Goal: Communication & Community: Answer question/provide support

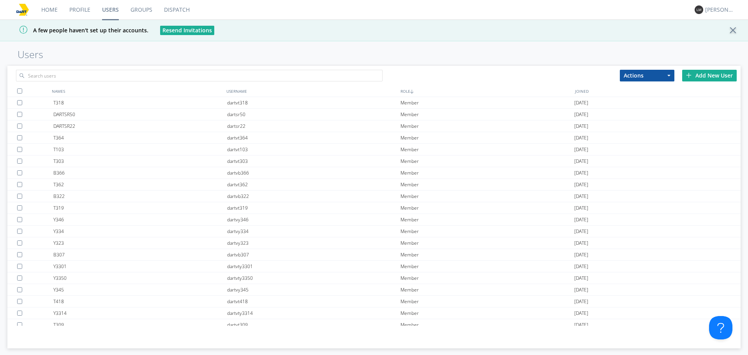
click at [164, 9] on link "Dispatch" at bounding box center [176, 9] width 37 height 19
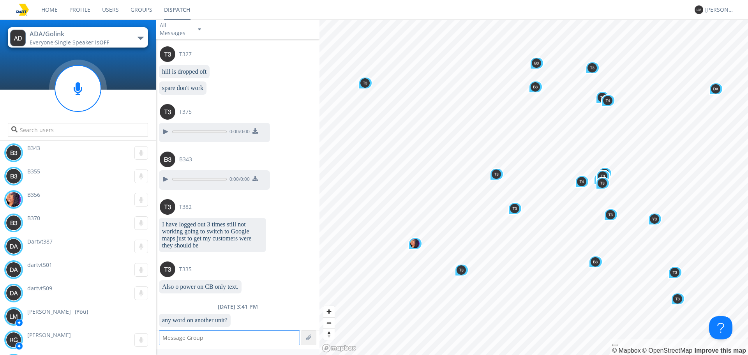
click at [236, 338] on textarea at bounding box center [229, 337] width 141 height 15
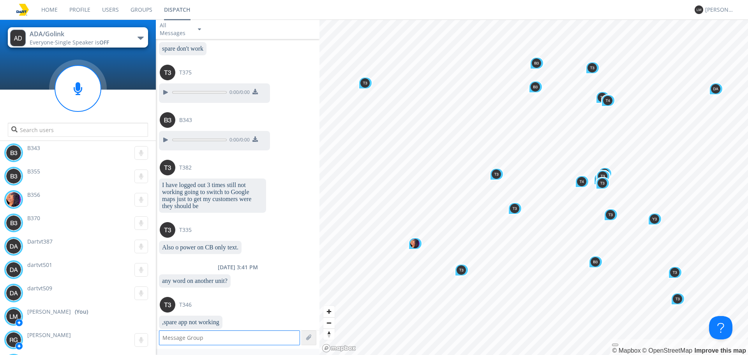
scroll to position [600, 0]
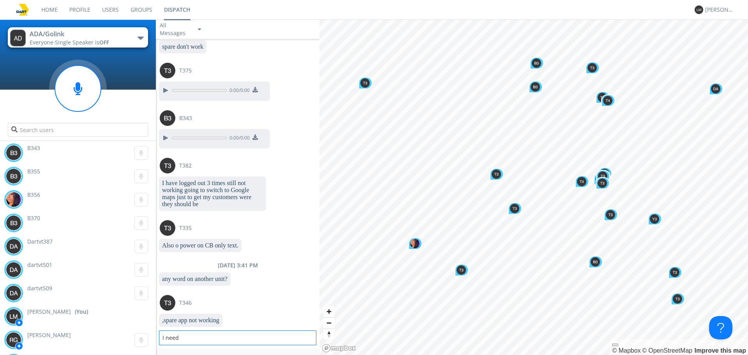
type textarea "I need"
click at [234, 336] on textarea at bounding box center [229, 337] width 141 height 15
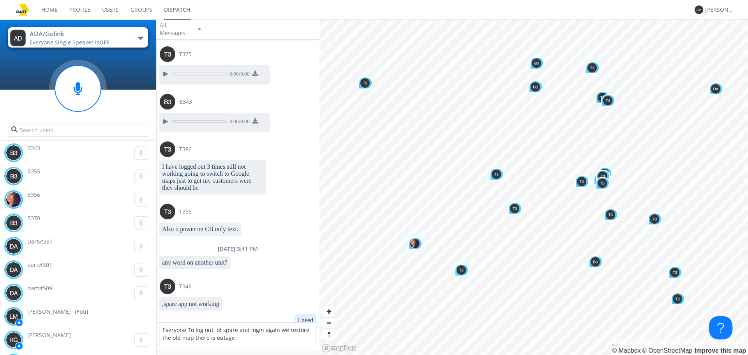
click at [216, 340] on textarea "Everyone To log out of spare and login again we restore the old map there is ou…" at bounding box center [237, 333] width 157 height 23
click at [214, 340] on textarea "Everyone To log out of spare and login again we restore the old map there is ou…" at bounding box center [237, 333] width 157 height 23
type textarea "Everyone To log out of spare and login again we restore the old map there is go…"
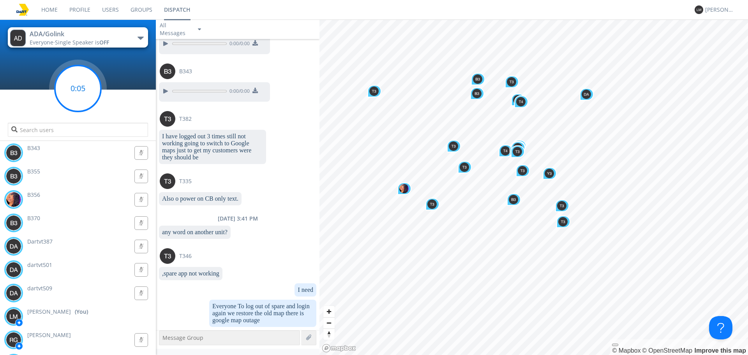
scroll to position [669, 0]
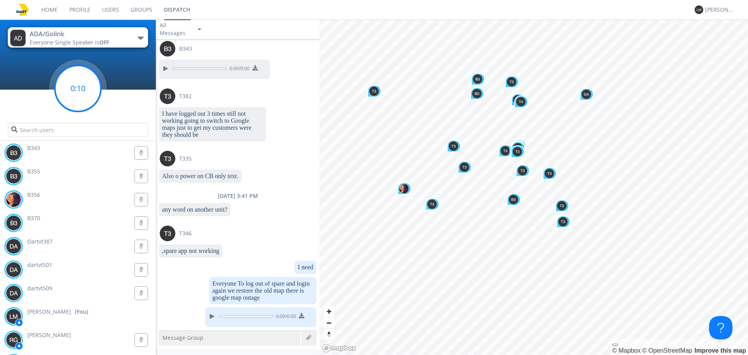
click at [81, 94] on circle at bounding box center [78, 88] width 46 height 46
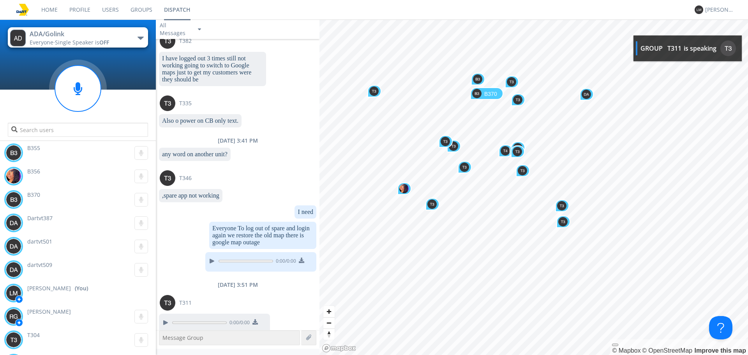
scroll to position [731, 0]
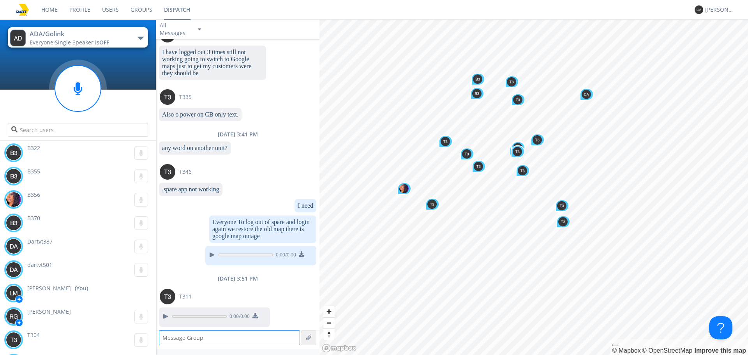
click at [211, 335] on textarea at bounding box center [229, 337] width 141 height 15
click at [229, 339] on textarea "Reboot the tablet after loging out" at bounding box center [237, 337] width 157 height 15
drag, startPoint x: 255, startPoint y: 335, endPoint x: 227, endPoint y: 335, distance: 28.4
click at [227, 335] on textarea "Reboot the tablet after loging out" at bounding box center [237, 337] width 157 height 15
type textarea "Reboot the tablet after log out"
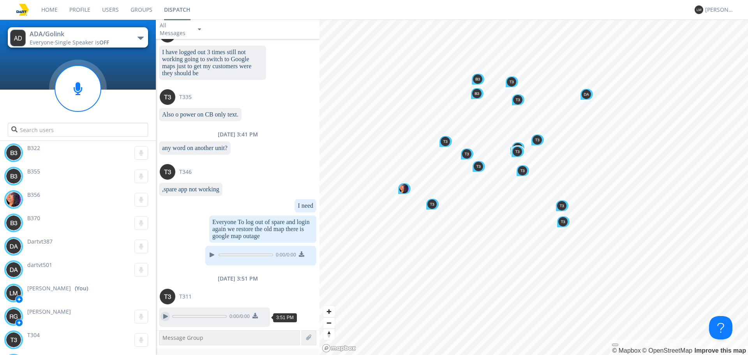
click at [164, 320] on div at bounding box center [164, 316] width 9 height 9
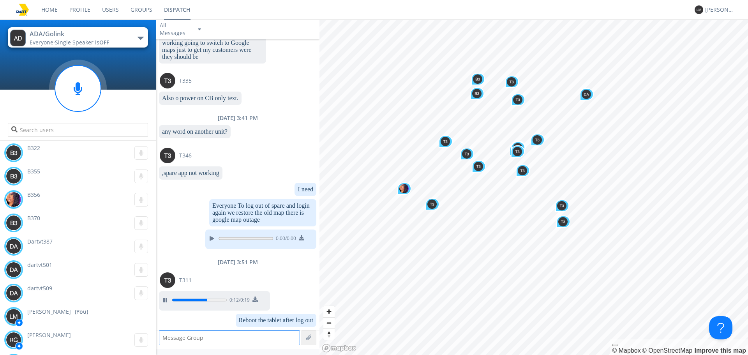
click at [262, 335] on textarea at bounding box center [229, 337] width 141 height 15
type textarea "if you still unable to see navigation"
